Goal: Navigation & Orientation: Find specific page/section

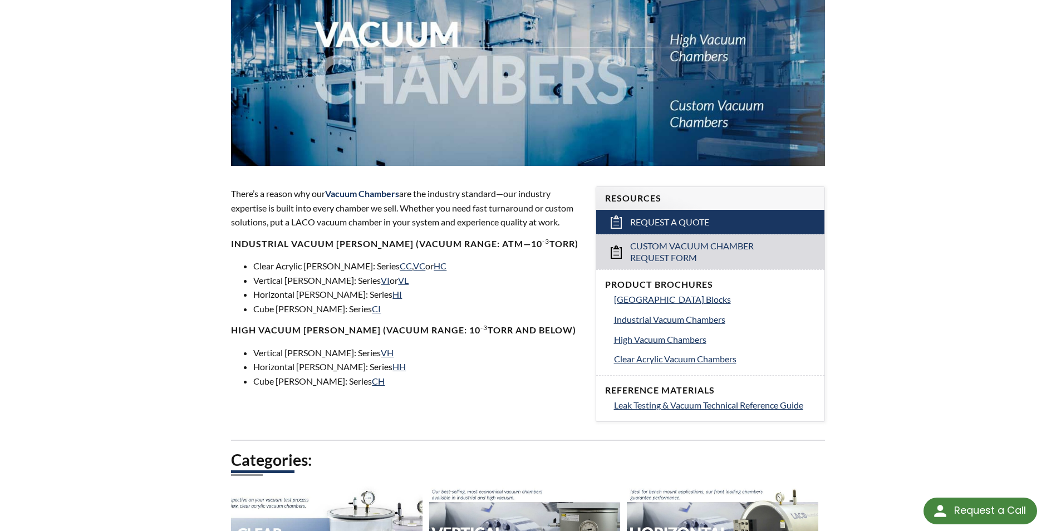
scroll to position [223, 0]
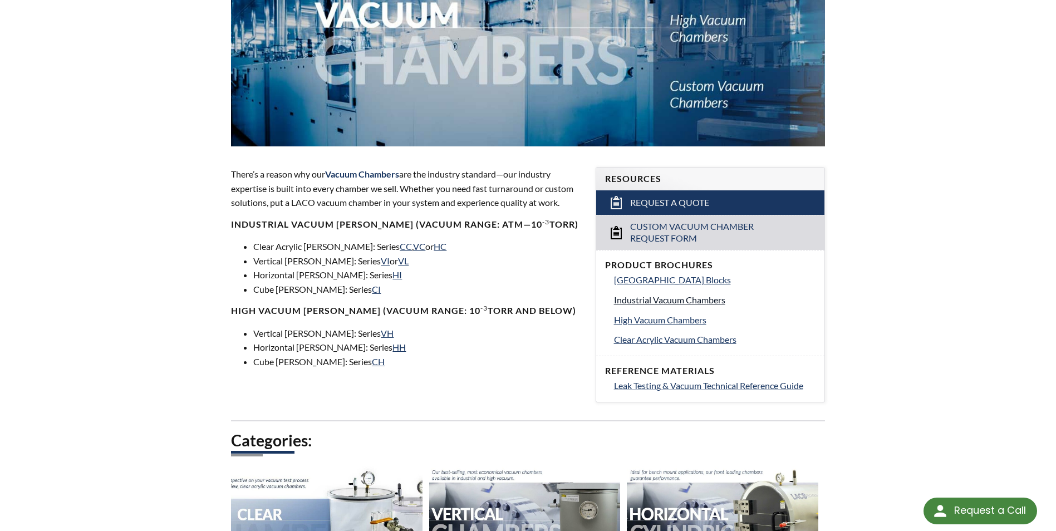
click at [658, 303] on span "Industrial Vacuum Chambers" at bounding box center [669, 299] width 111 height 11
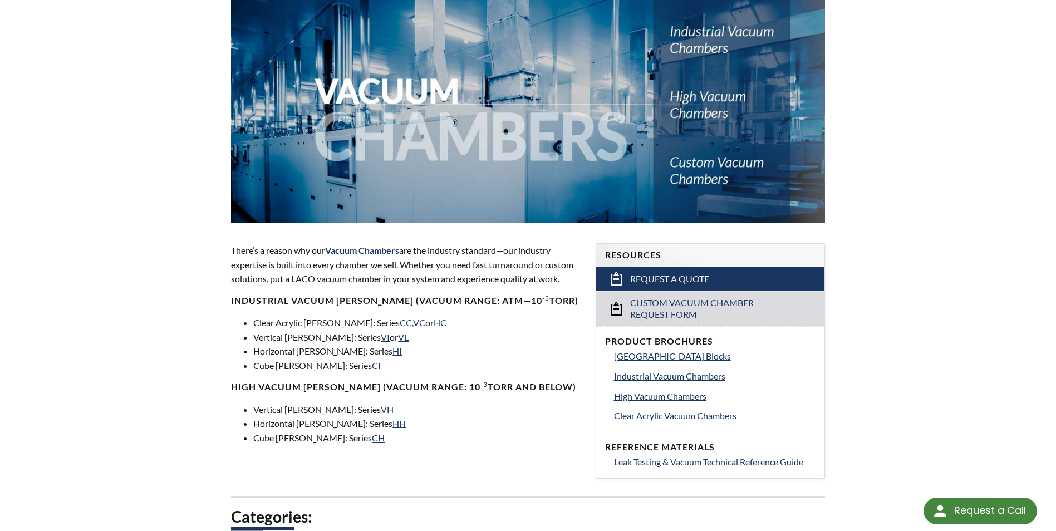
scroll to position [0, 0]
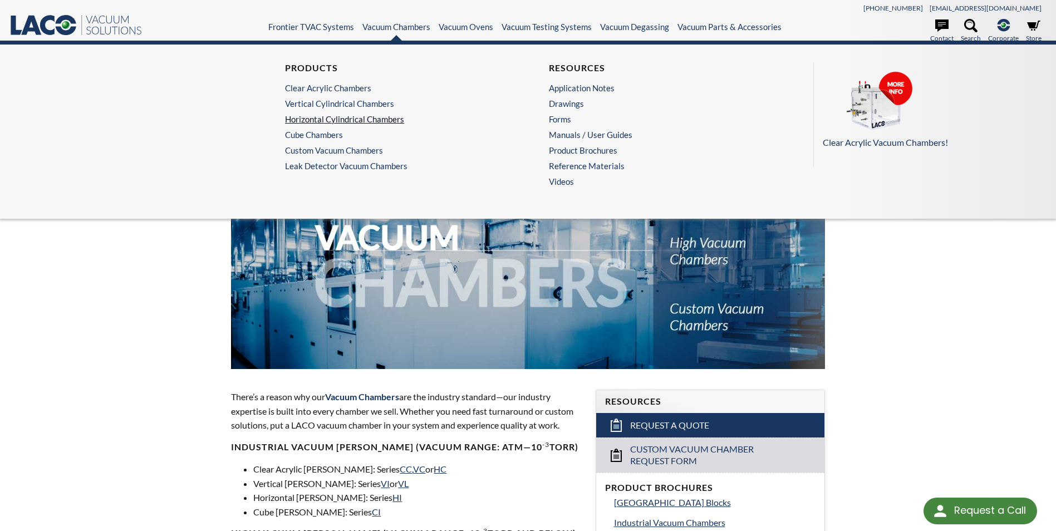
click at [378, 119] on link "Horizontal Cylindrical Chambers" at bounding box center [393, 119] width 216 height 10
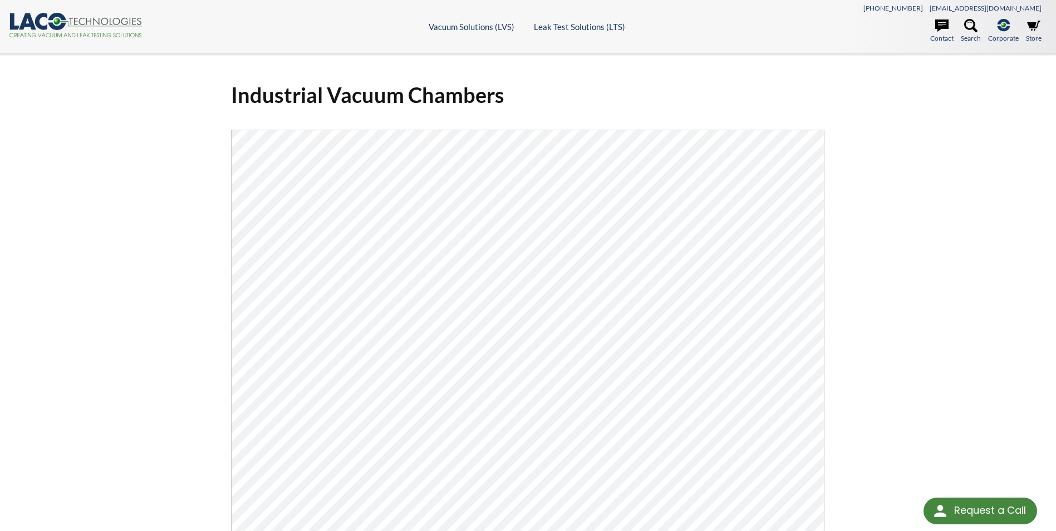
select select "Language Translate Widget"
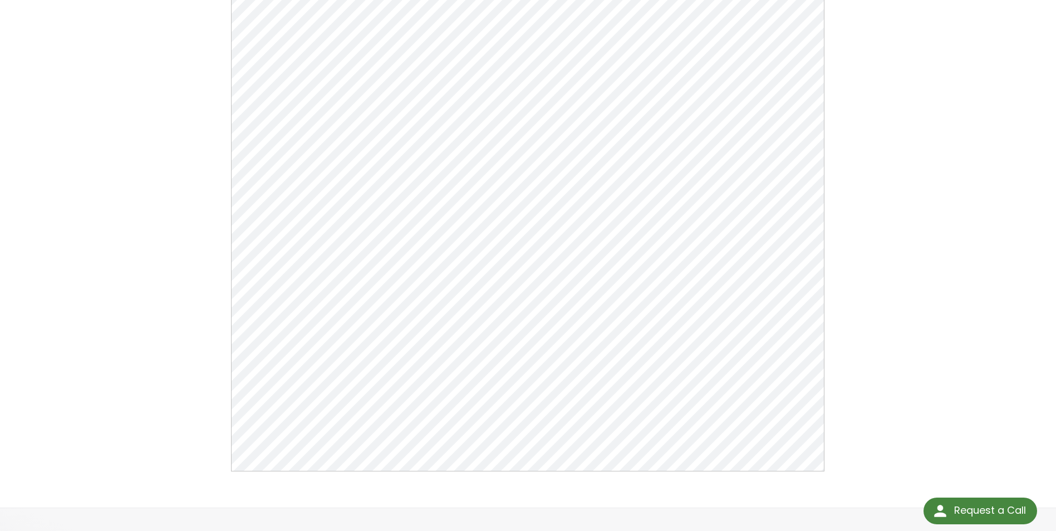
scroll to position [111, 0]
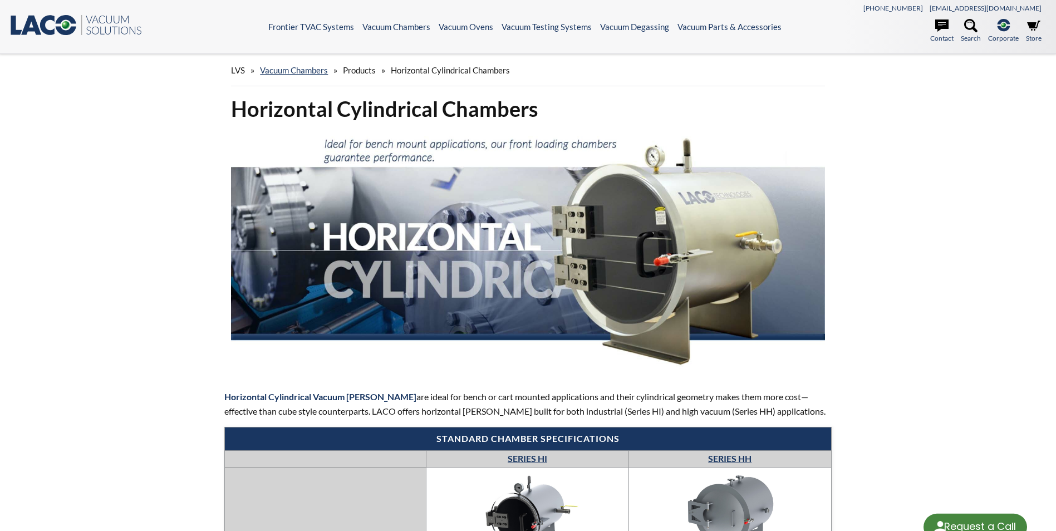
select select "Language Translate Widget"
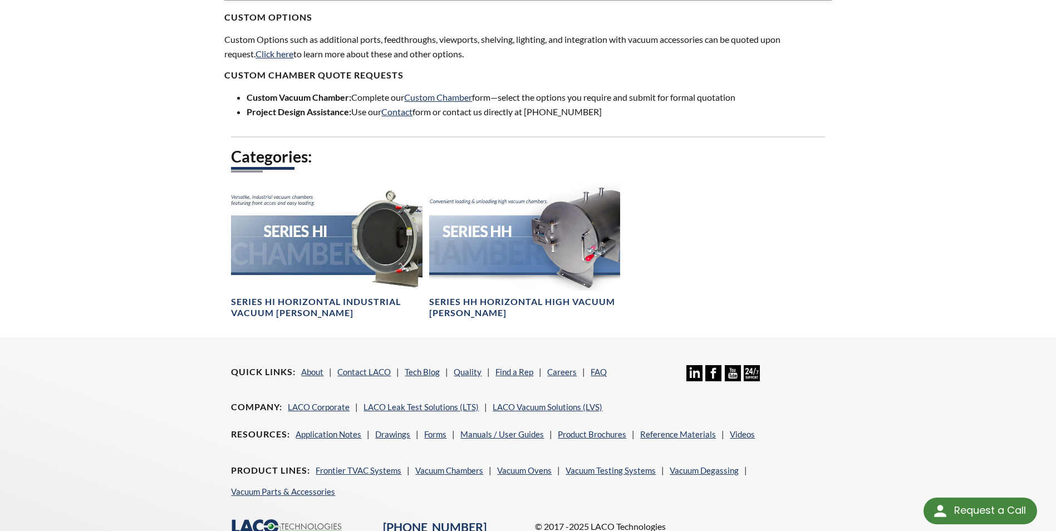
scroll to position [668, 0]
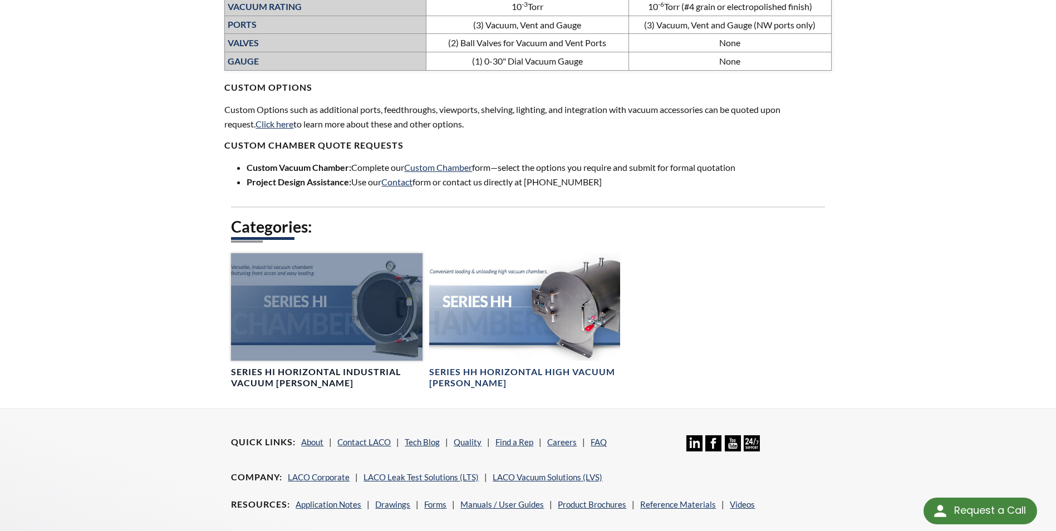
click at [323, 304] on div at bounding box center [326, 306] width 191 height 107
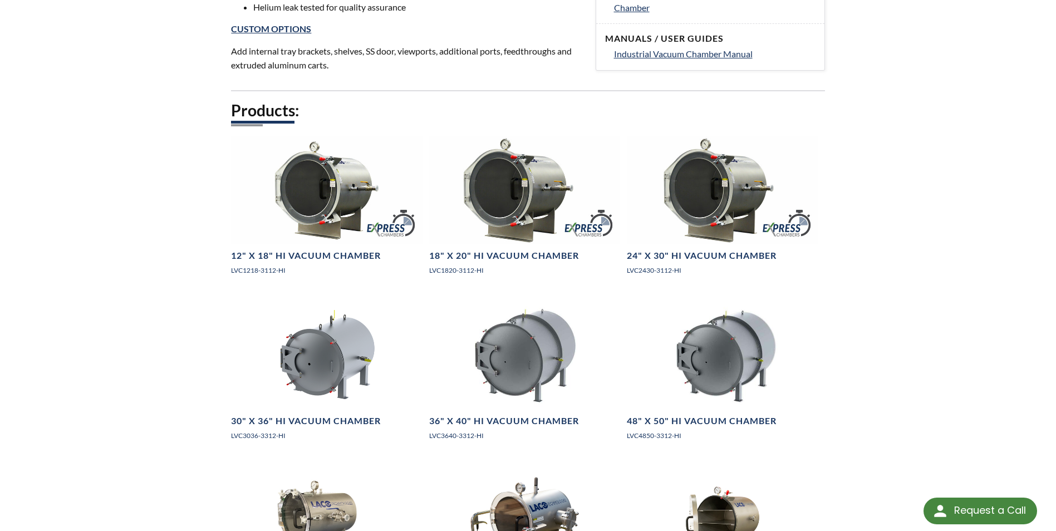
scroll to position [557, 0]
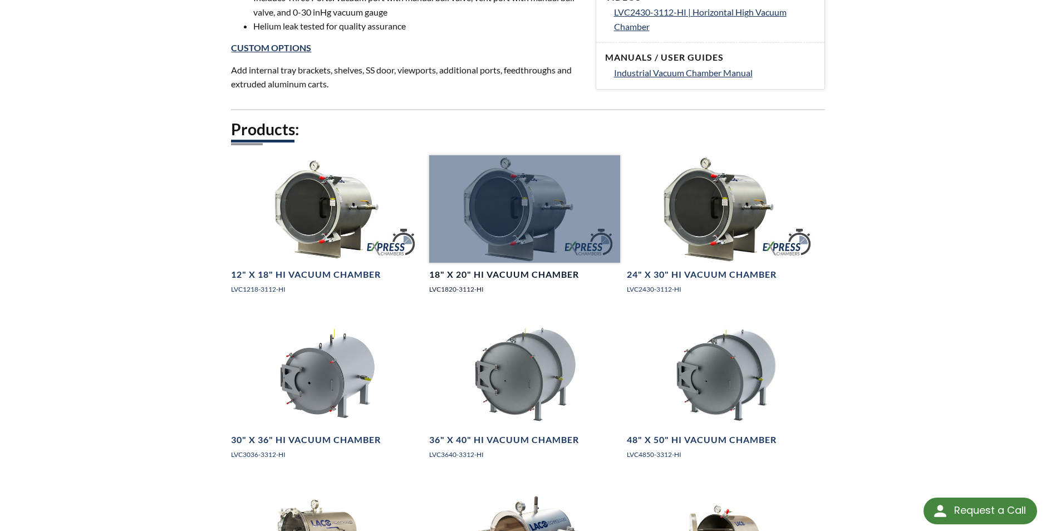
click at [508, 233] on div at bounding box center [524, 208] width 191 height 107
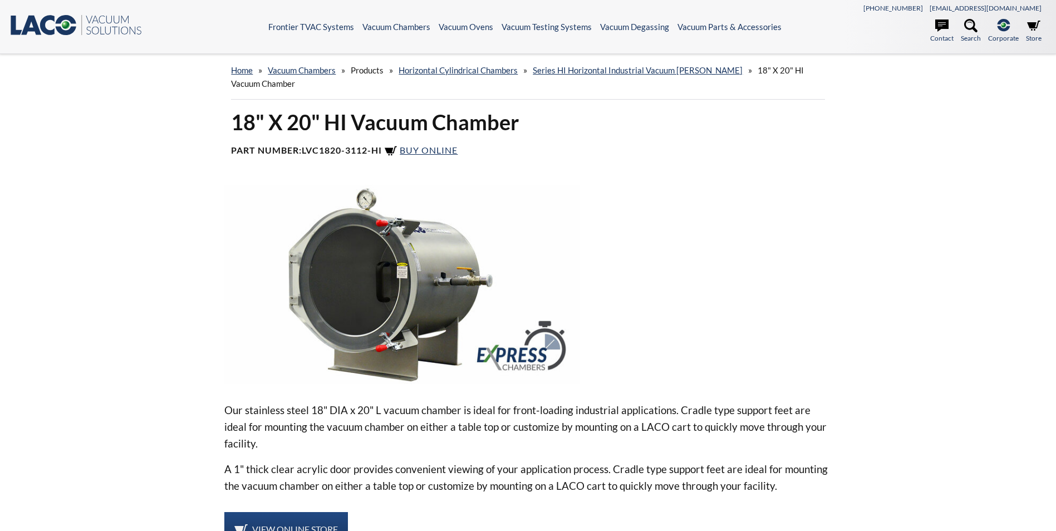
select select "Language Translate Widget"
